Goal: Check status: Check status

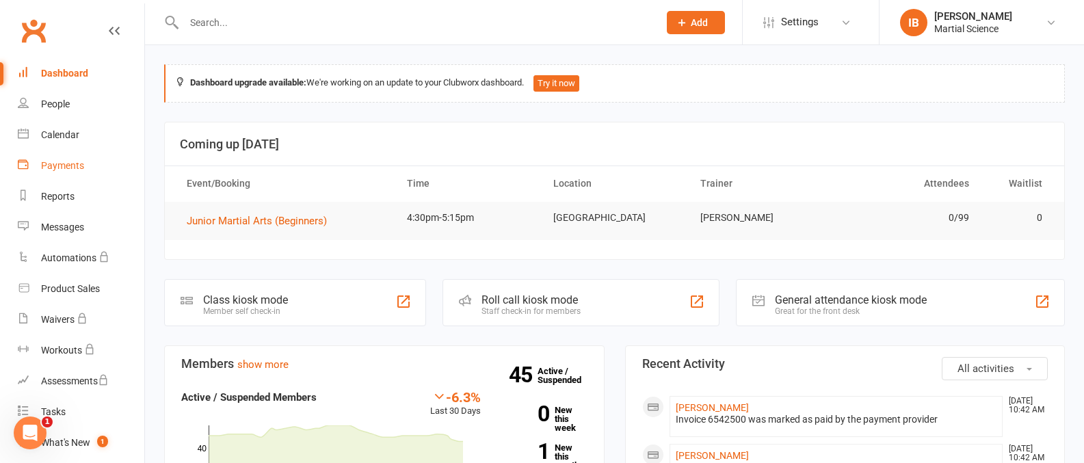
click at [62, 166] on div "Payments" at bounding box center [62, 165] width 43 height 11
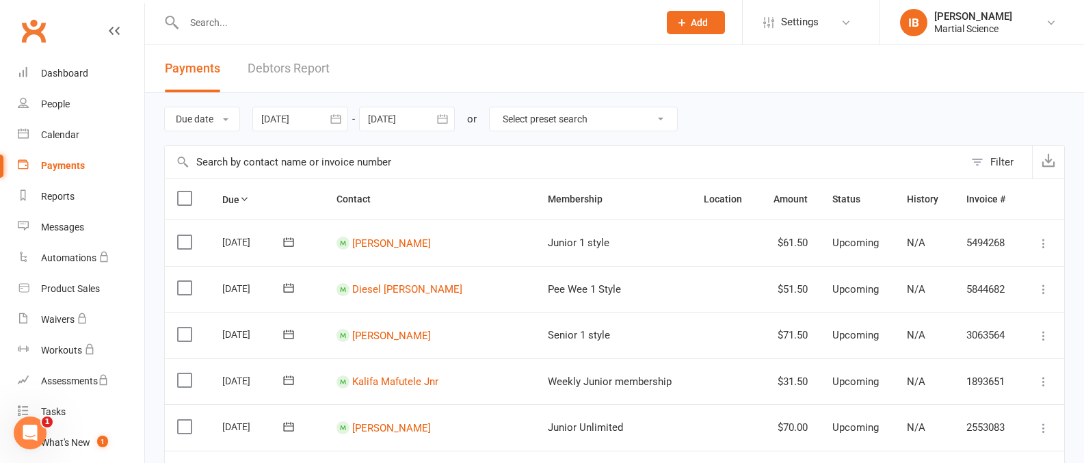
click at [664, 119] on select "Select preset search All failures All skipped payments All pending payments Suc…" at bounding box center [583, 118] width 187 height 23
select select "0"
type input "[DATE]"
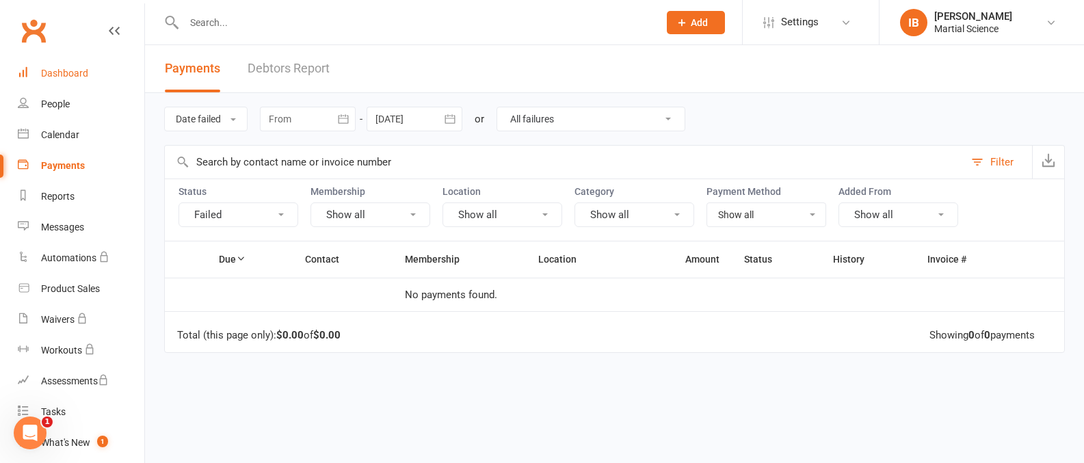
click at [62, 75] on div "Dashboard" at bounding box center [64, 73] width 47 height 11
